Goal: Information Seeking & Learning: Find specific fact

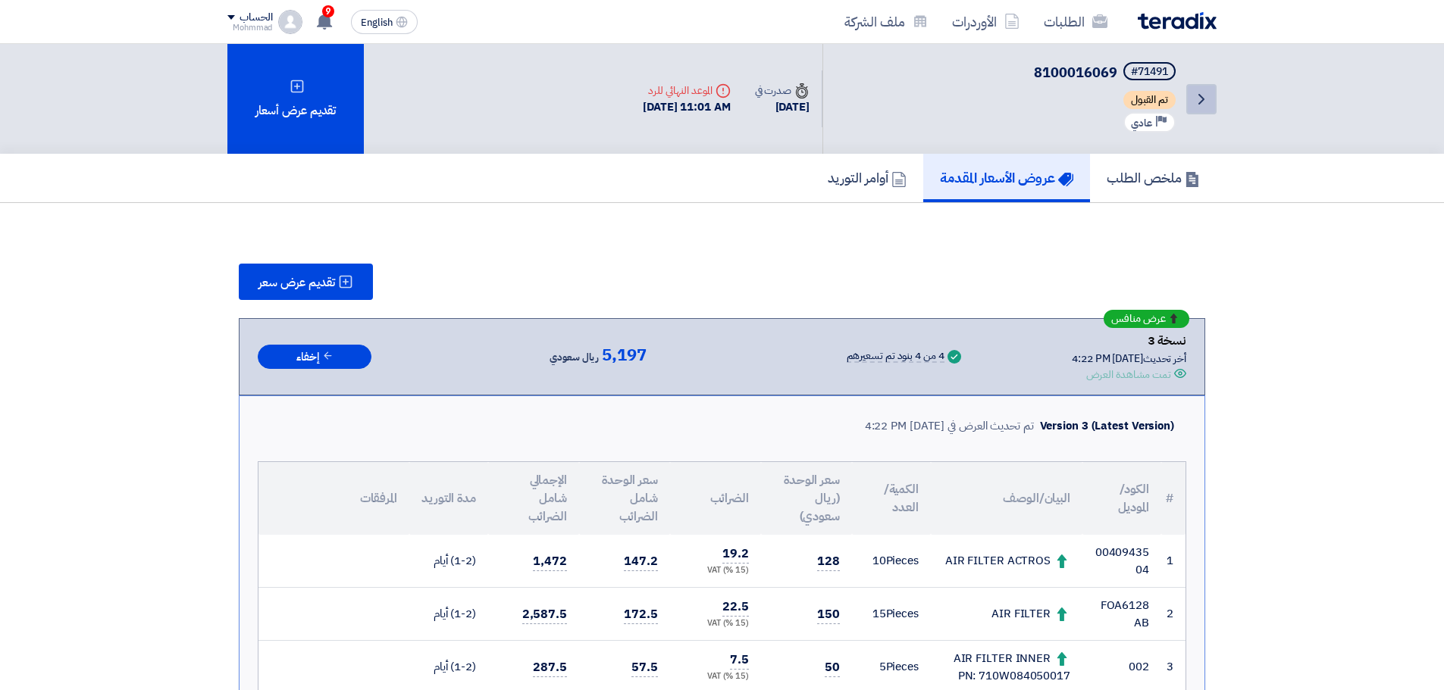
click at [1202, 102] on icon "Back" at bounding box center [1201, 99] width 18 height 18
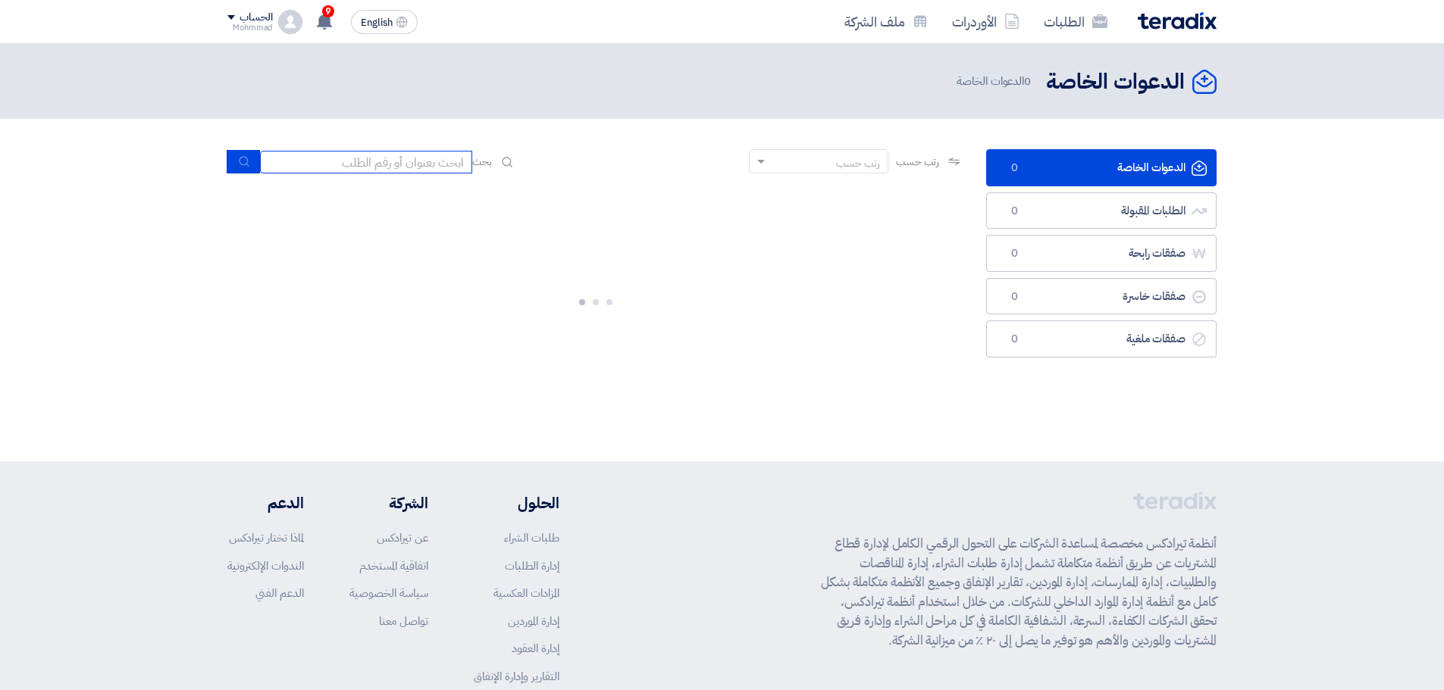
click at [435, 164] on input at bounding box center [366, 162] width 212 height 23
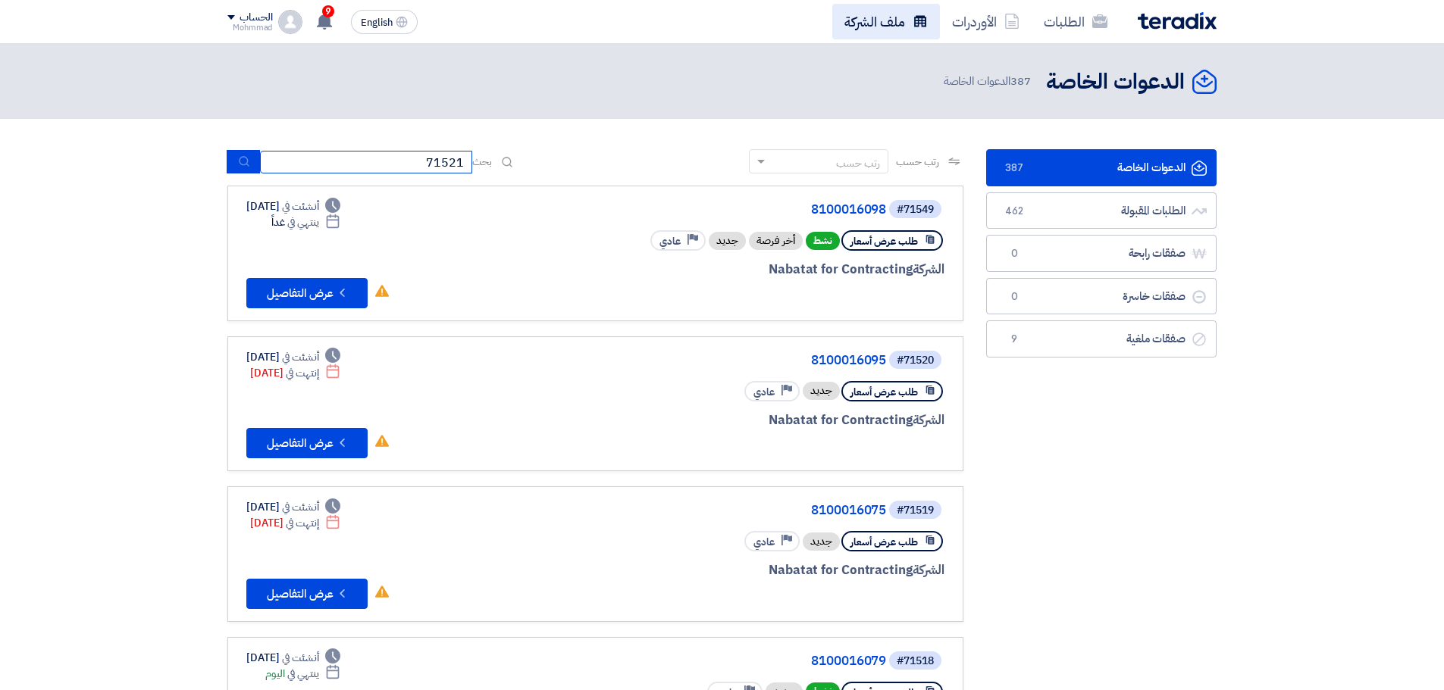
type input "71521"
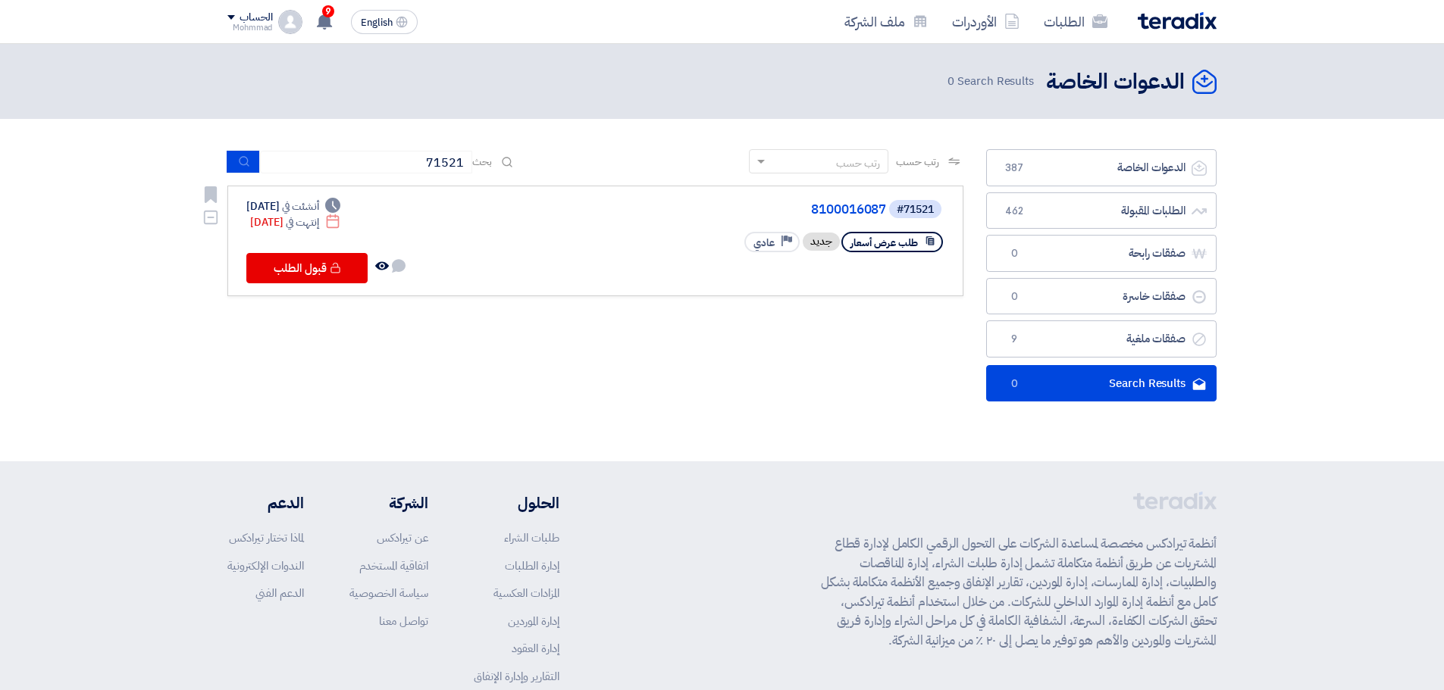
click at [851, 218] on div "#71521 8100016087" at bounding box center [762, 209] width 365 height 21
click at [858, 205] on link "8100016087" at bounding box center [734, 210] width 303 height 14
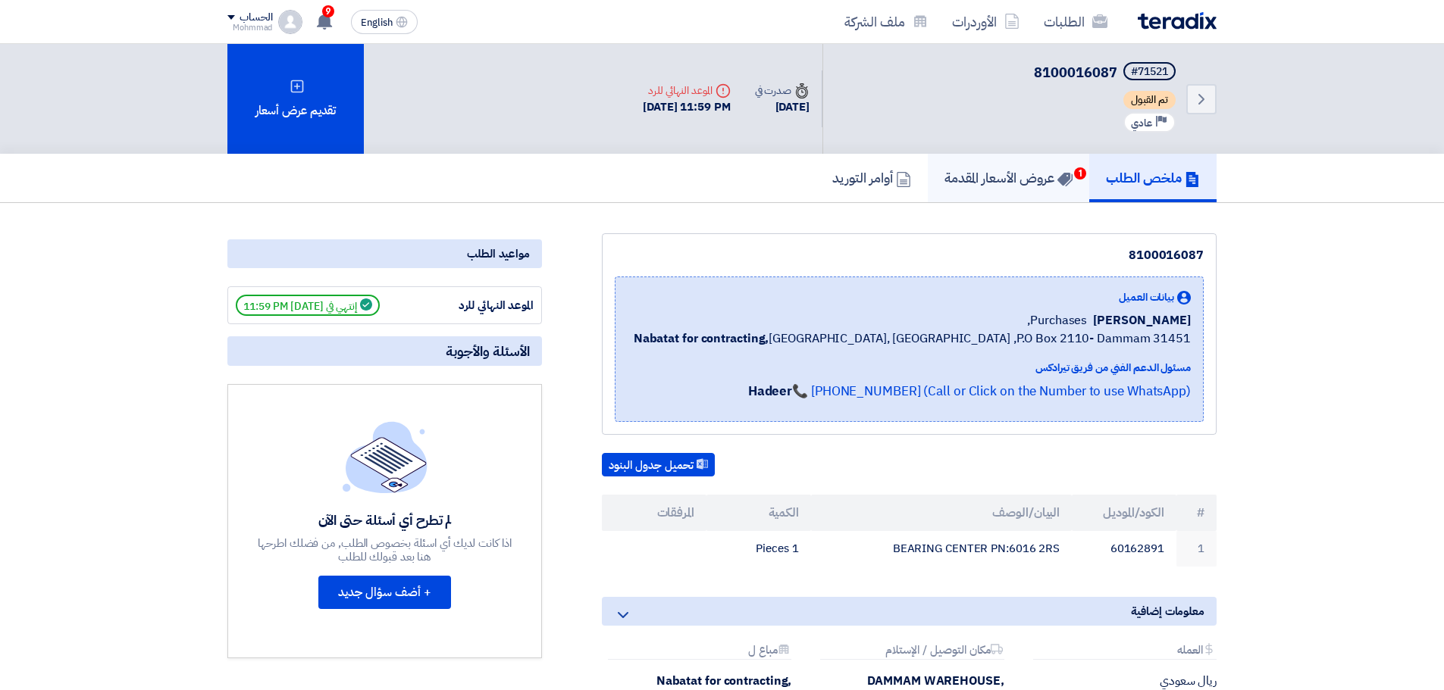
click at [996, 180] on h5 "عروض الأسعار المقدمة 1" at bounding box center [1008, 177] width 128 height 17
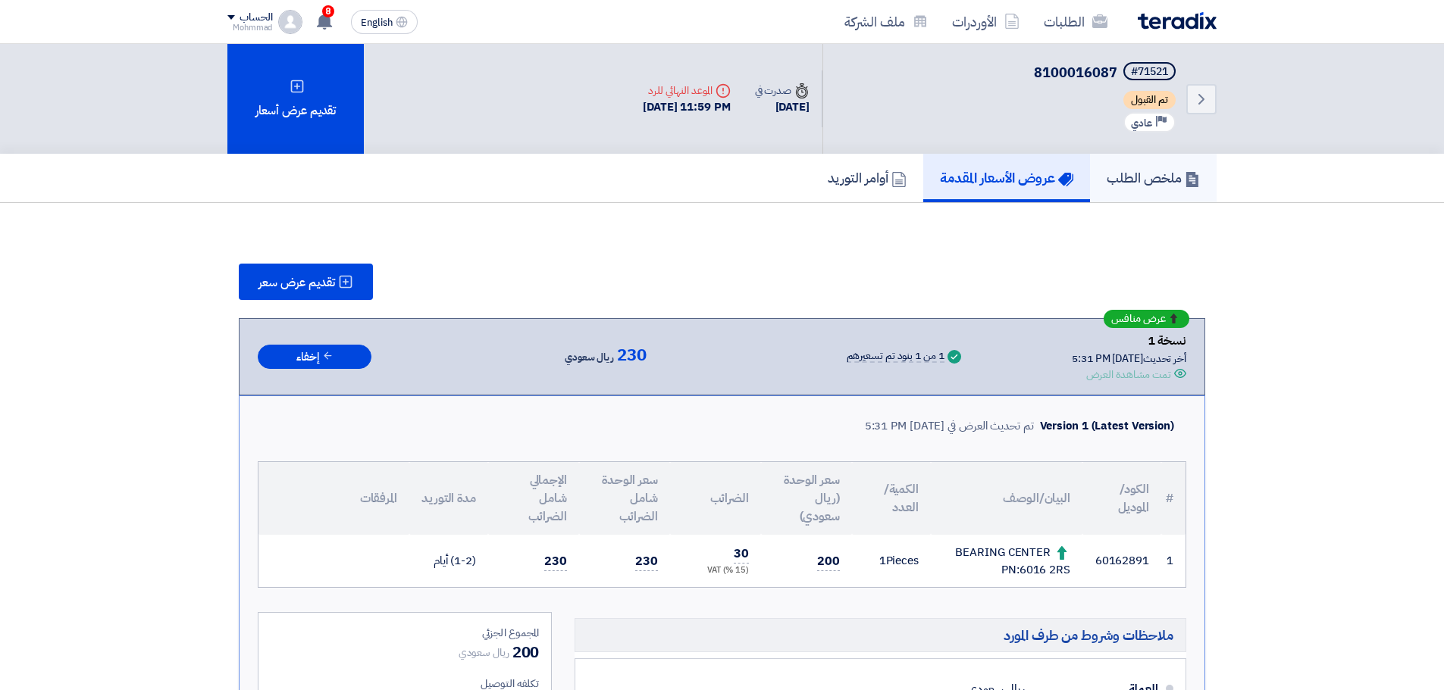
click at [1148, 181] on h5 "ملخص الطلب" at bounding box center [1153, 177] width 93 height 17
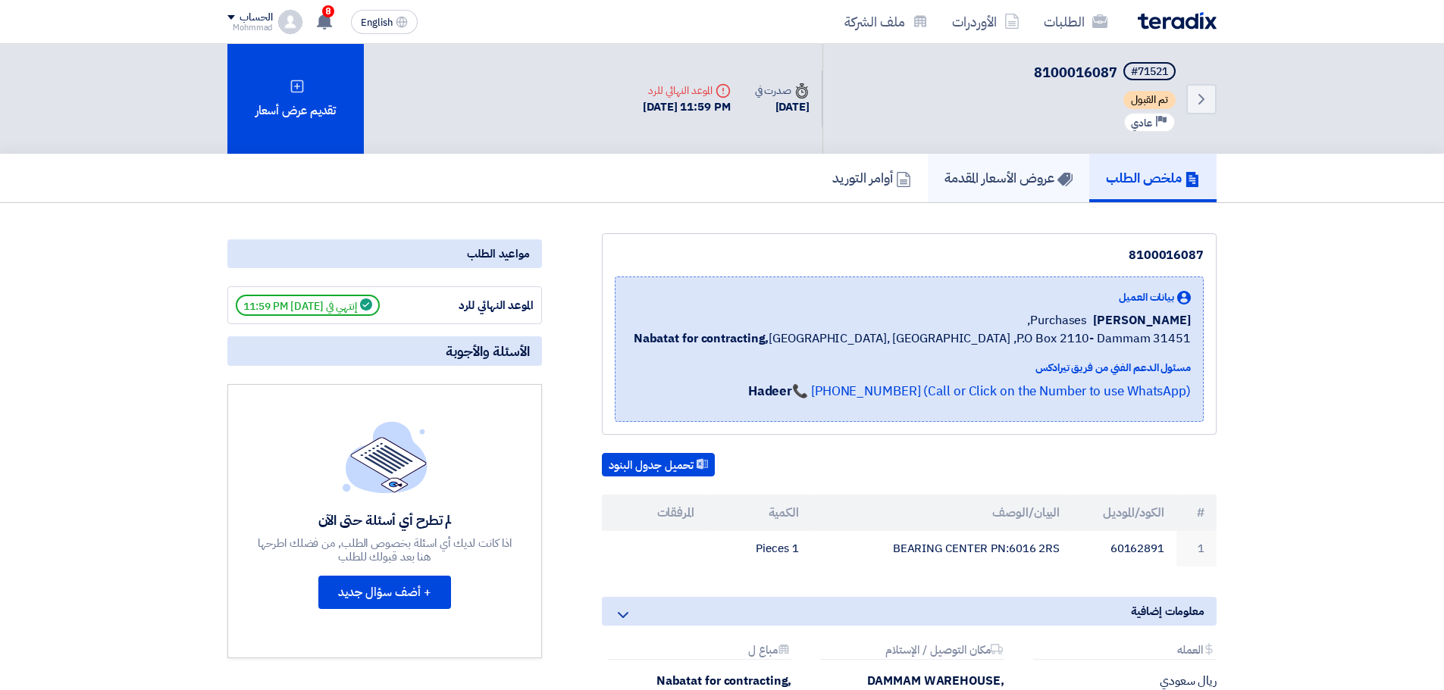
click at [1022, 185] on h5 "عروض الأسعار المقدمة" at bounding box center [1008, 177] width 128 height 17
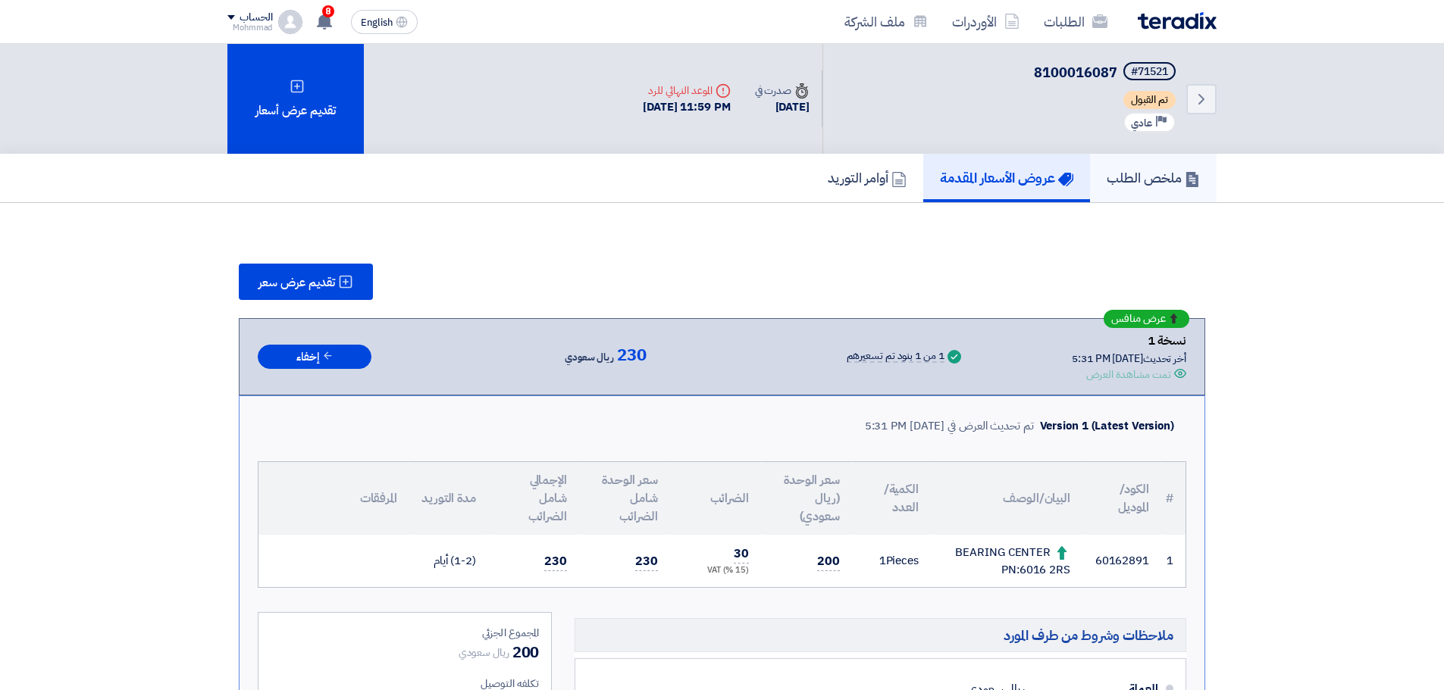
click at [1132, 178] on h5 "ملخص الطلب" at bounding box center [1153, 177] width 93 height 17
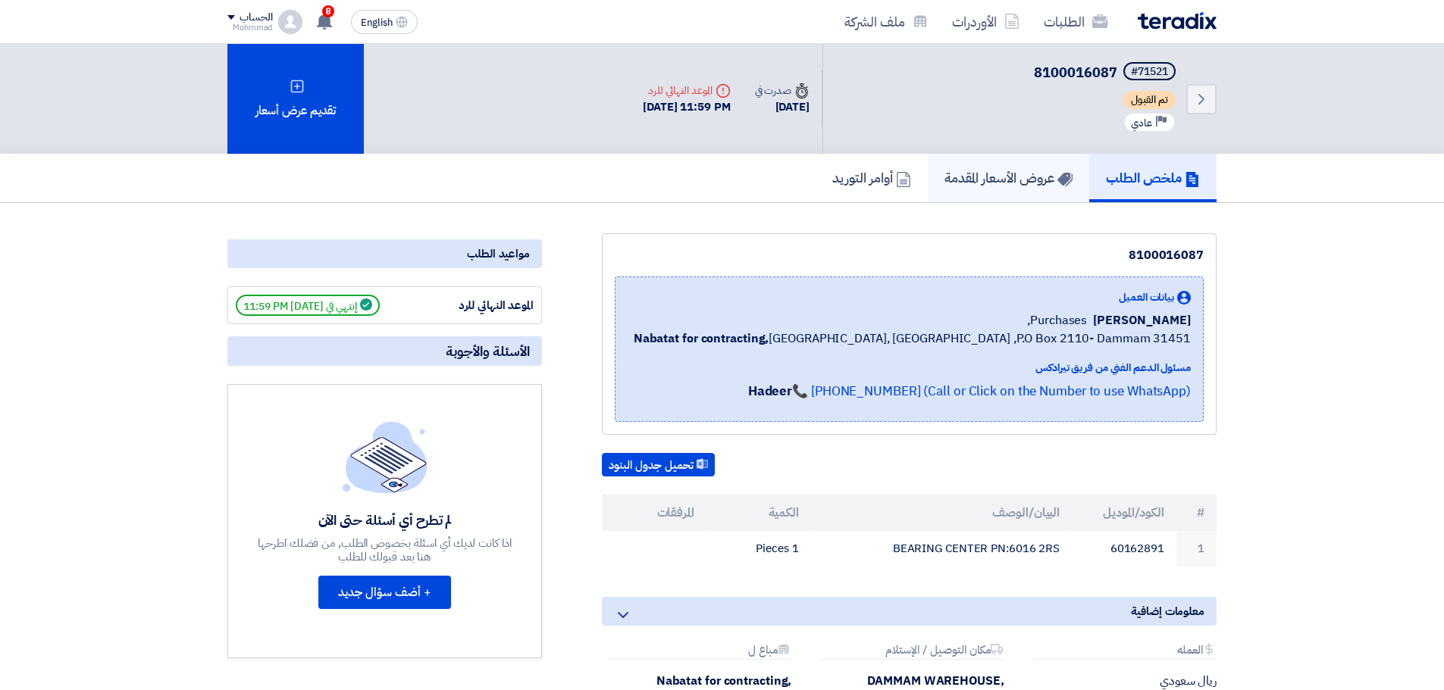
click at [1019, 180] on h5 "عروض الأسعار المقدمة" at bounding box center [1008, 177] width 128 height 17
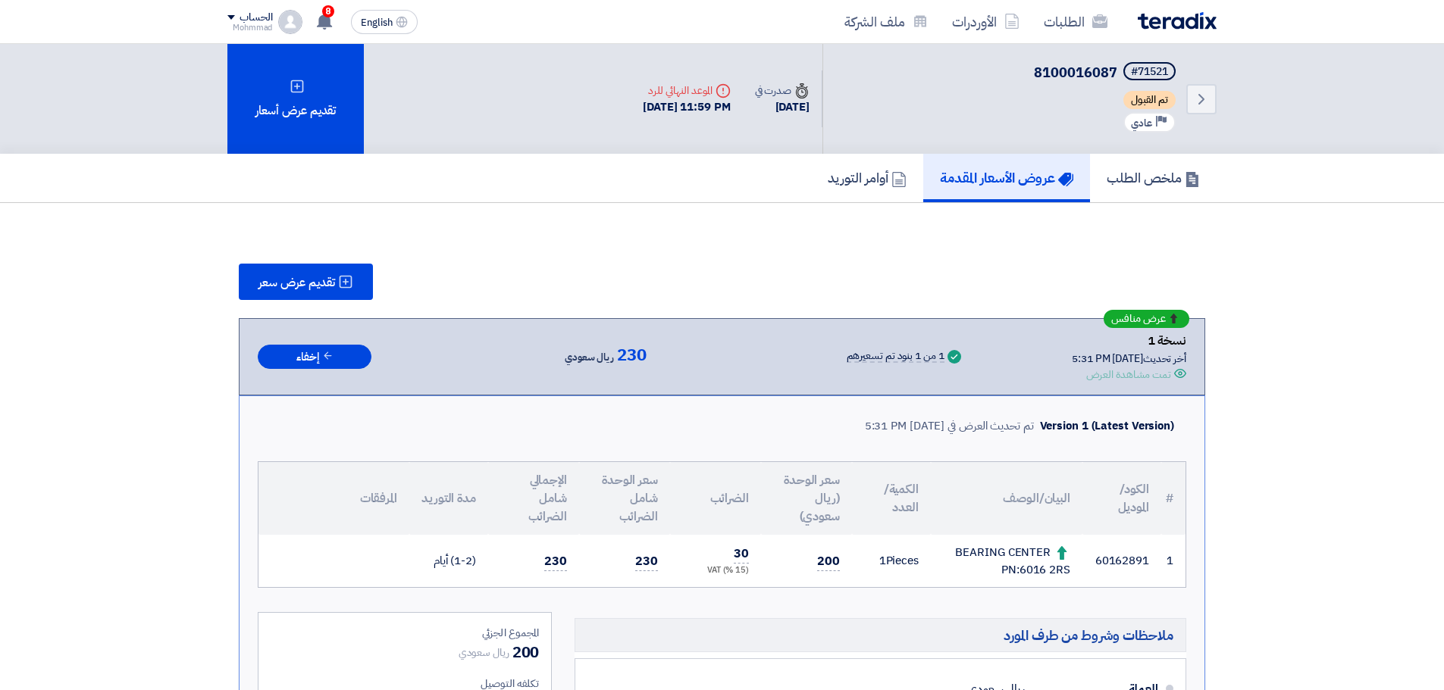
click at [1110, 559] on td "60162891" at bounding box center [1121, 561] width 79 height 52
copy td "60162891"
